Goal: Task Accomplishment & Management: Manage account settings

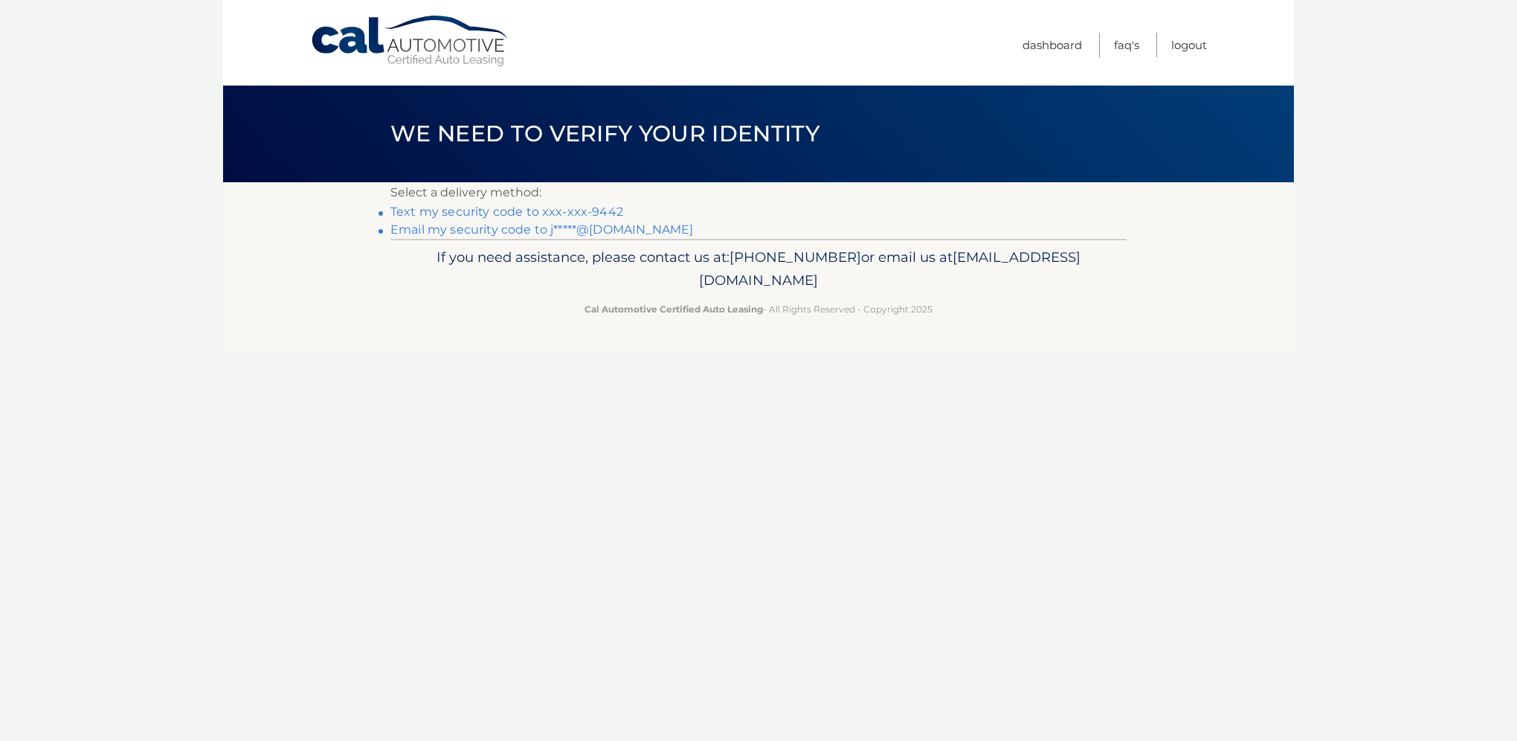
click at [607, 229] on link "Email my security code to j*****@[DOMAIN_NAME]" at bounding box center [541, 229] width 303 height 14
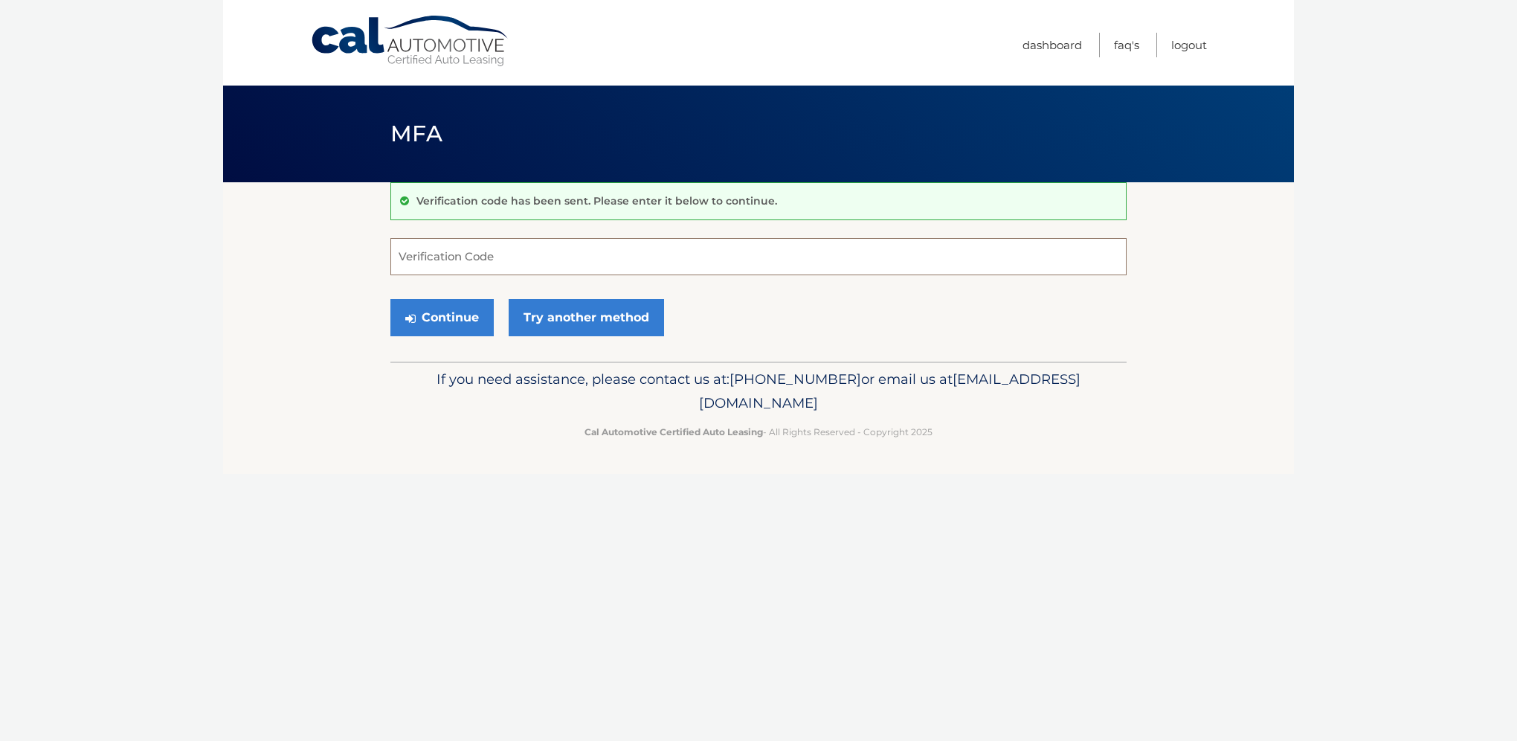
click at [399, 254] on input "Verification Code" at bounding box center [758, 256] width 736 height 37
type input "698857"
click at [444, 315] on button "Continue" at bounding box center [441, 317] width 103 height 37
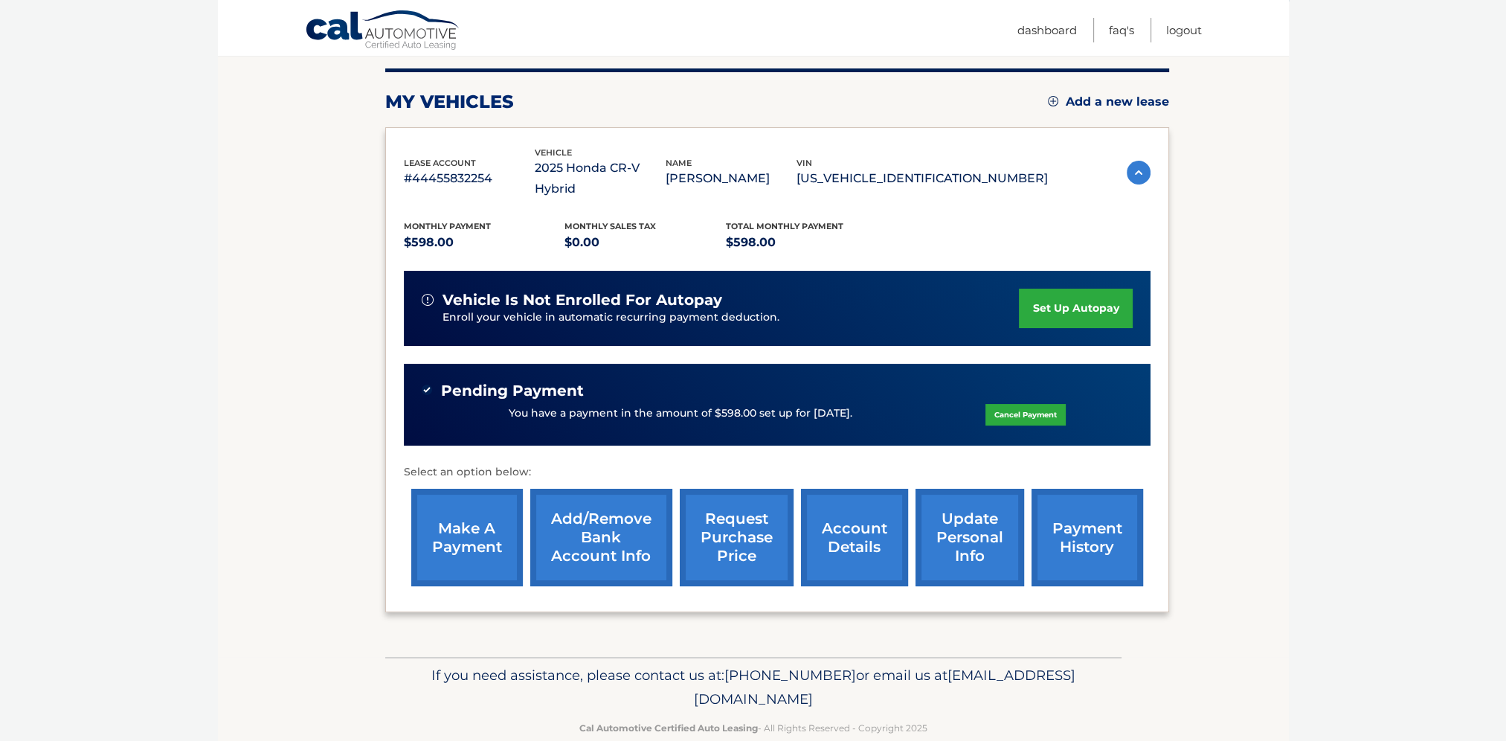
scroll to position [187, 0]
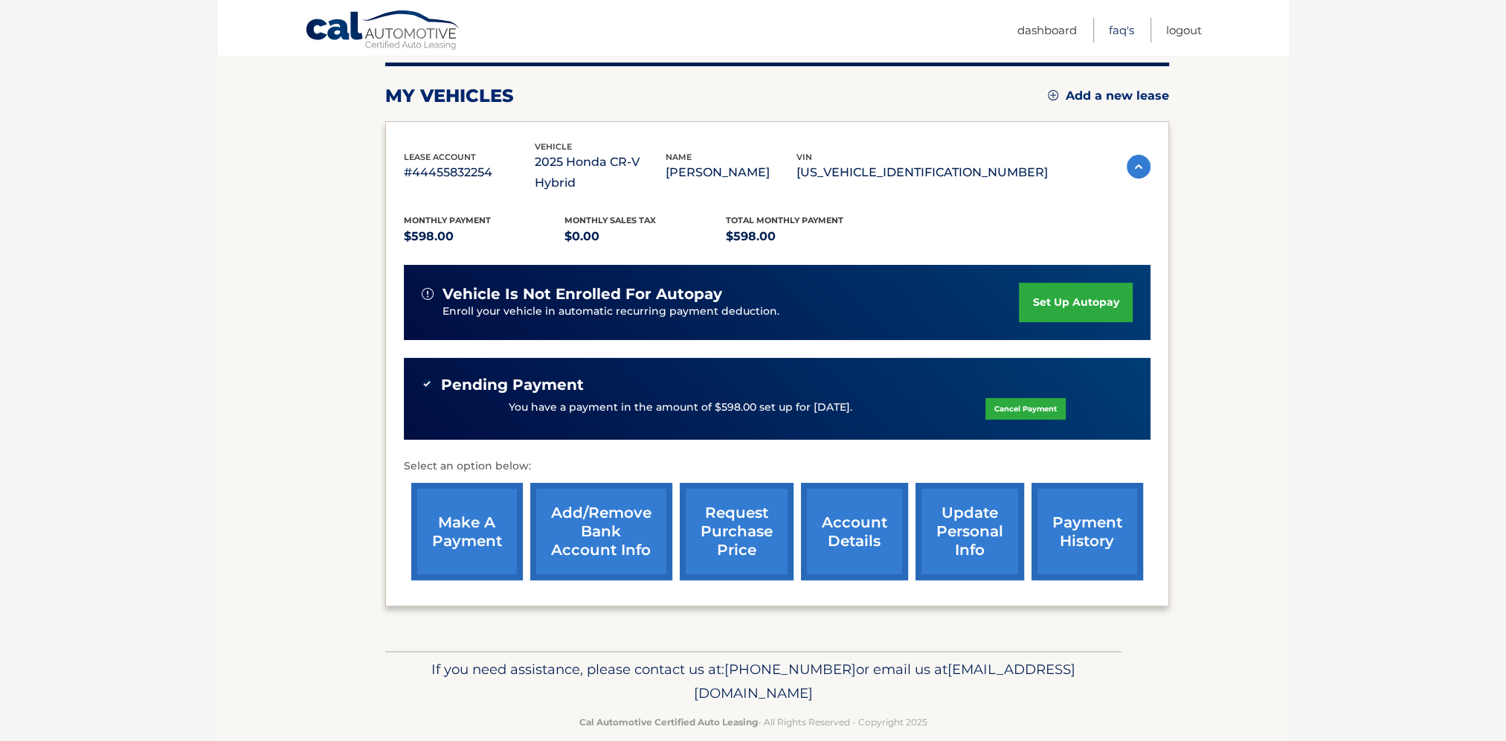
click at [1113, 27] on link "FAQ's" at bounding box center [1121, 30] width 25 height 25
